Goal: Task Accomplishment & Management: Use online tool/utility

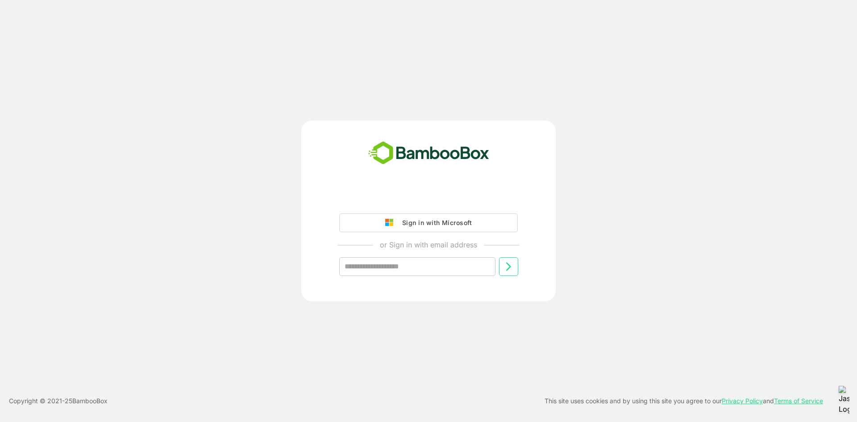
click at [409, 226] on div "Sign in with Microsoft" at bounding box center [435, 223] width 74 height 12
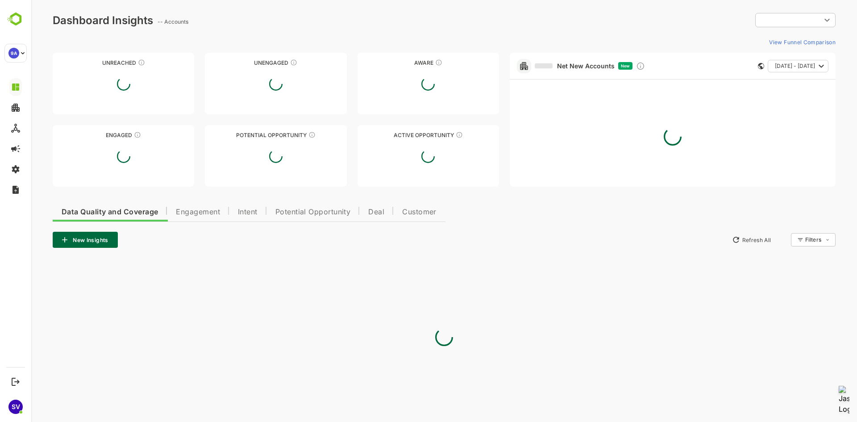
type input "**********"
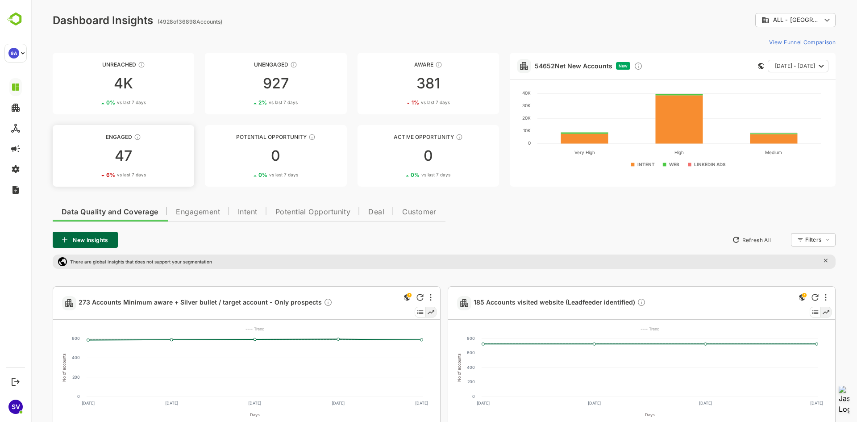
click at [81, 176] on div "6 % vs last 7 days" at bounding box center [124, 174] width 142 height 7
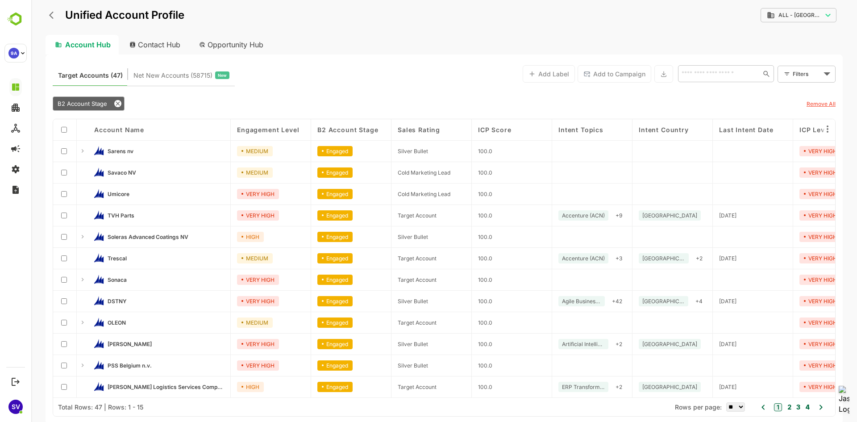
scroll to position [67, 0]
click at [786, 406] on button "2" at bounding box center [789, 407] width 6 height 10
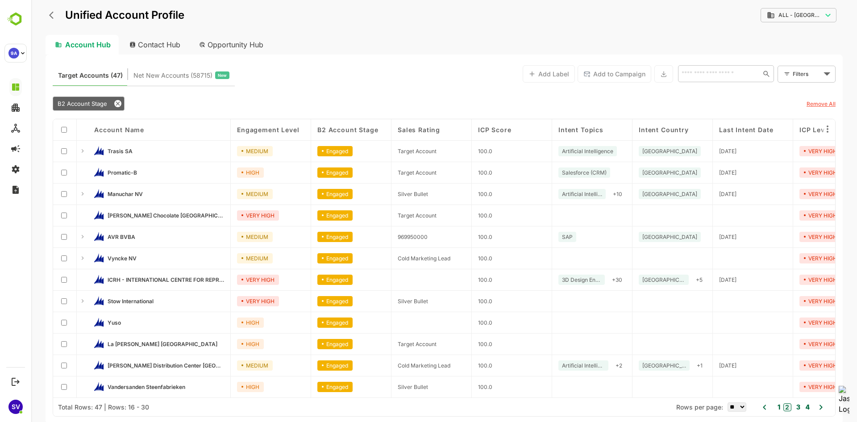
click at [802, 406] on div "1 2 3 4" at bounding box center [793, 407] width 38 height 13
click at [799, 406] on button "3" at bounding box center [797, 407] width 6 height 10
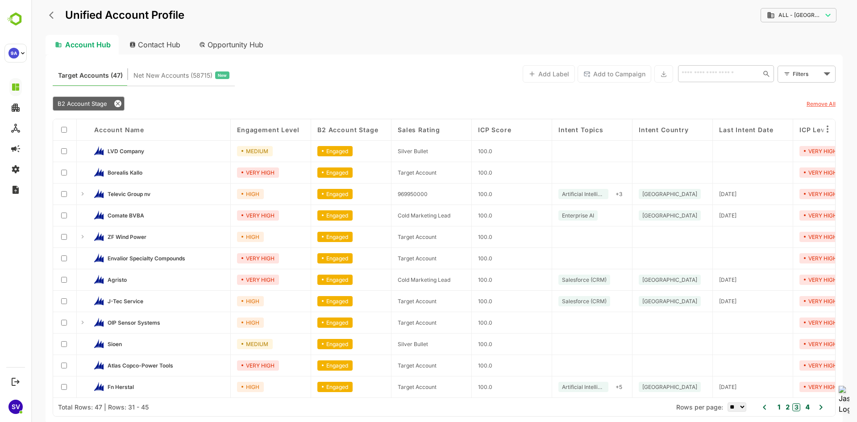
click at [810, 406] on button "4" at bounding box center [806, 407] width 7 height 10
